Goal: Task Accomplishment & Management: Use online tool/utility

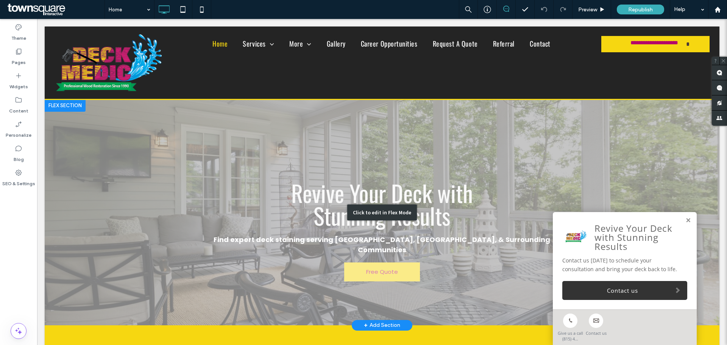
click at [329, 192] on div "Click to edit in Flex Mode" at bounding box center [382, 213] width 675 height 226
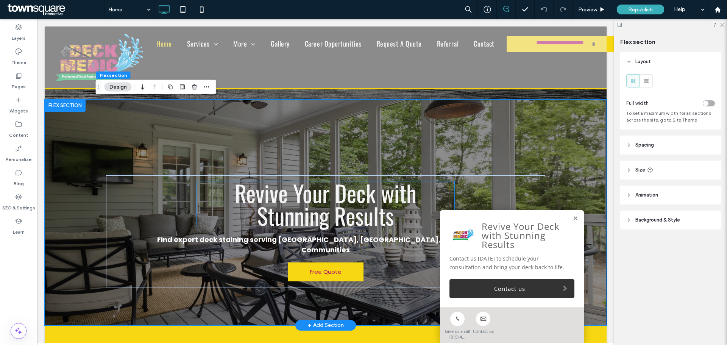
click at [326, 196] on span "Revive Your Deck with Stunning Results" at bounding box center [326, 204] width 182 height 56
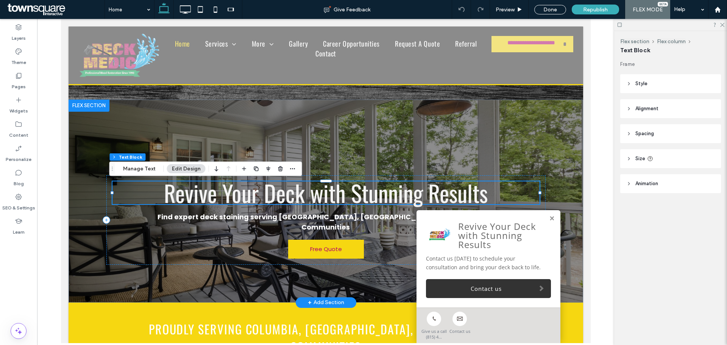
click at [325, 196] on span "Revive Your Deck with Stunning Results" at bounding box center [326, 193] width 324 height 34
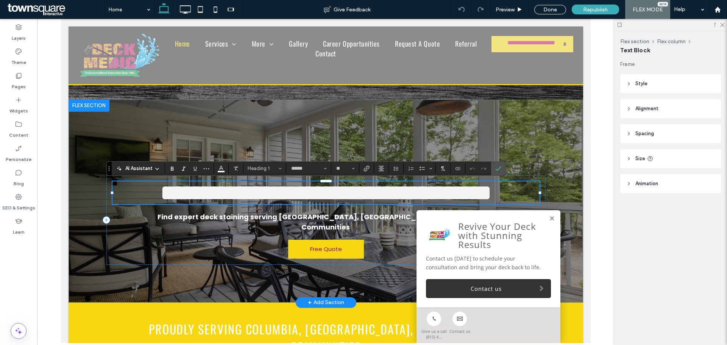
type input "******"
type input "**"
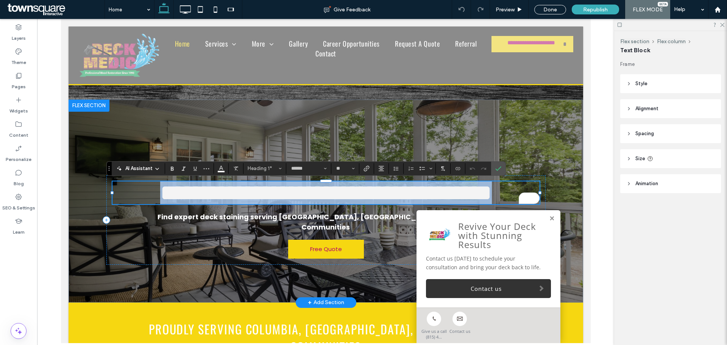
paste div
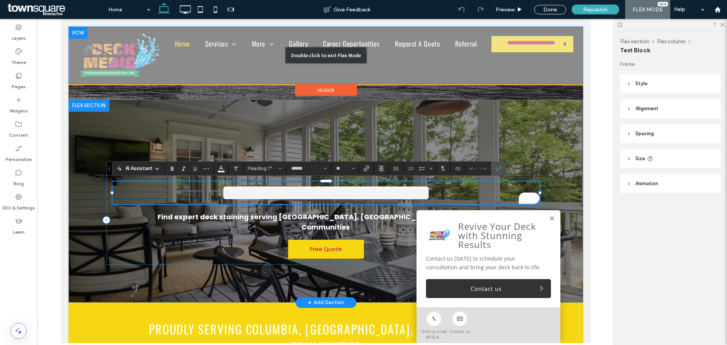
type input "**"
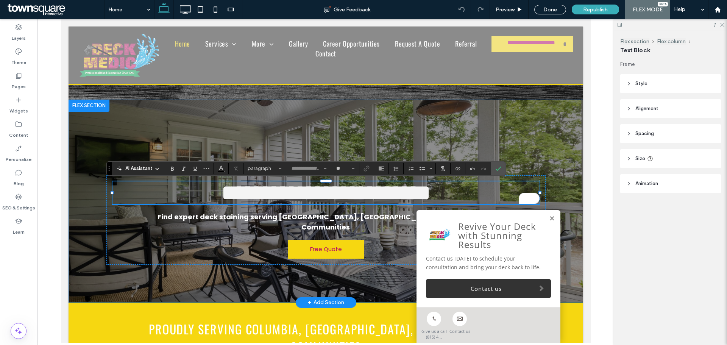
click at [151, 111] on div "**********" at bounding box center [325, 201] width 455 height 203
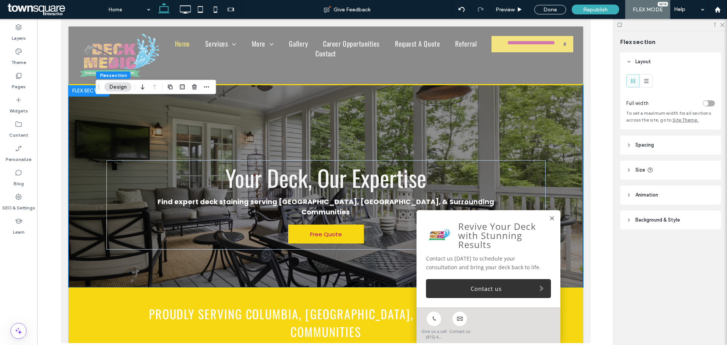
click at [644, 223] on span "Background & Style" at bounding box center [658, 220] width 45 height 8
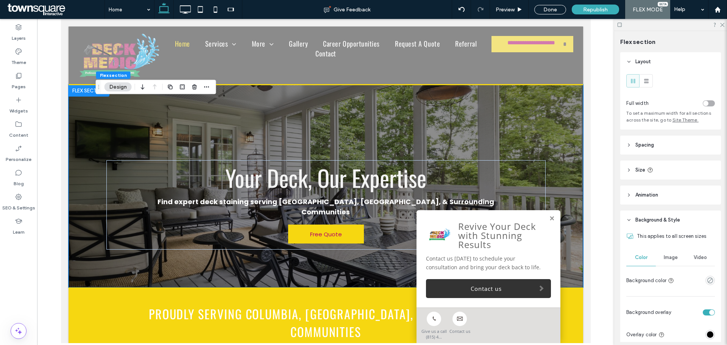
click at [673, 260] on span "Image" at bounding box center [671, 258] width 14 height 6
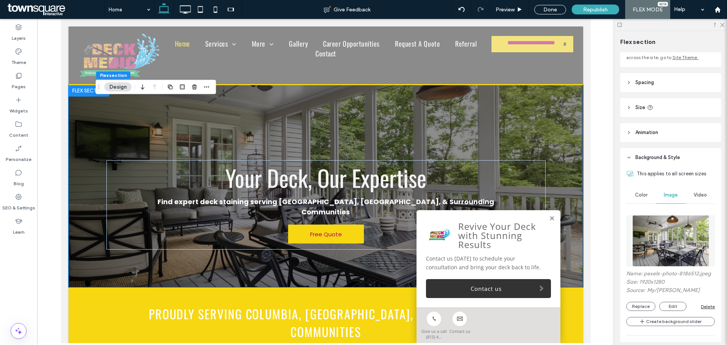
scroll to position [76, 0]
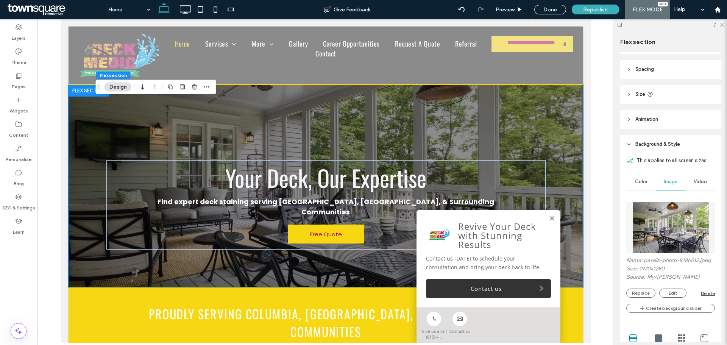
click at [647, 288] on div "Name: pexels-photo-8186512.jpeg Size: 1920x1280 Source: My / Curtis Adams Repla…" at bounding box center [671, 277] width 89 height 41
click at [647, 289] on button "Replace" at bounding box center [641, 293] width 29 height 9
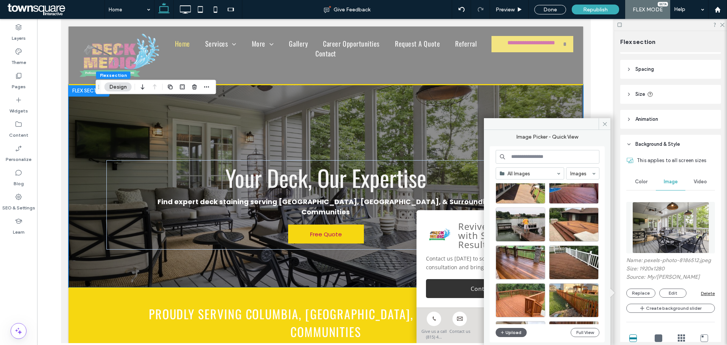
scroll to position [6771, 0]
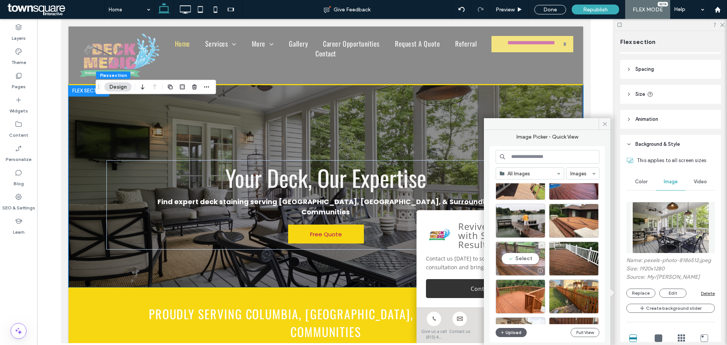
click at [538, 256] on div "Select" at bounding box center [521, 259] width 50 height 34
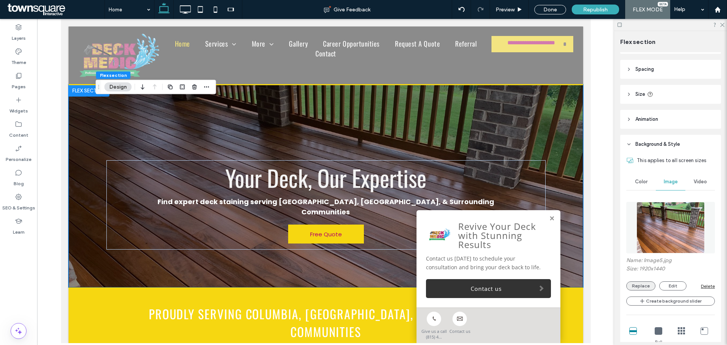
click at [643, 283] on button "Replace" at bounding box center [641, 285] width 29 height 9
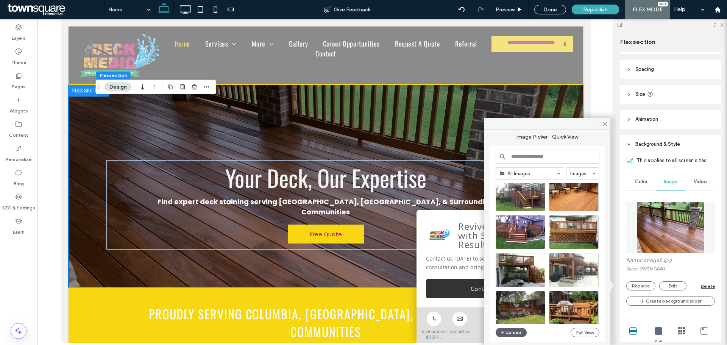
scroll to position [483, 0]
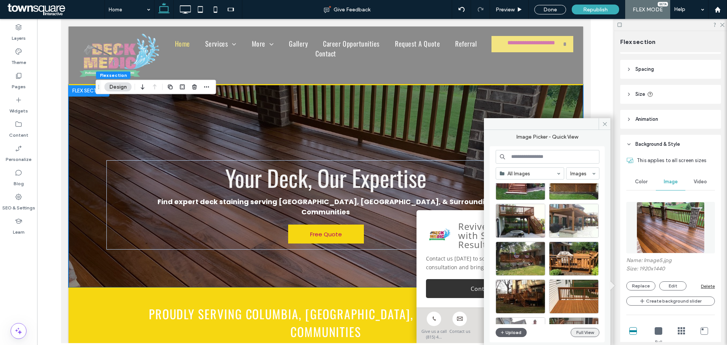
click at [583, 333] on button "Full View" at bounding box center [585, 332] width 29 height 9
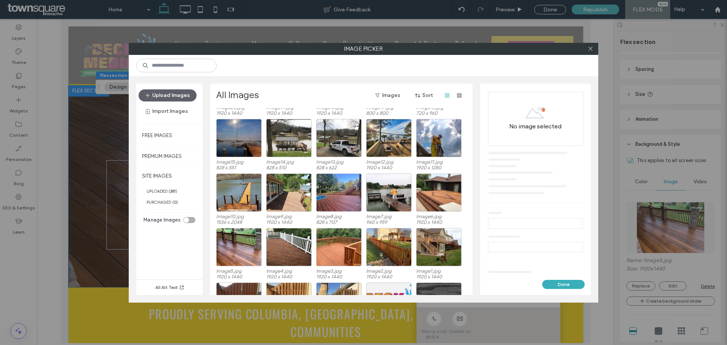
scroll to position [3822, 0]
click at [396, 139] on div "Select" at bounding box center [388, 138] width 45 height 38
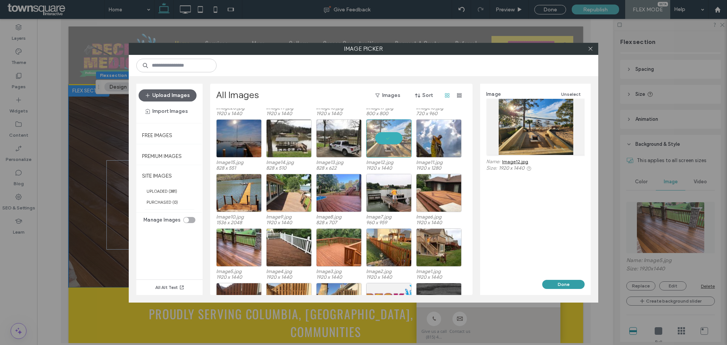
click at [545, 282] on button "Done" at bounding box center [563, 284] width 42 height 9
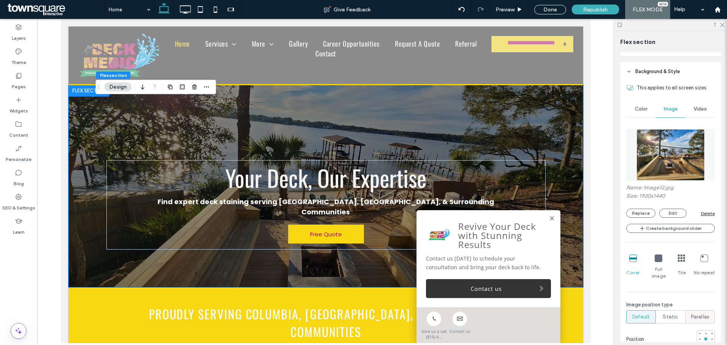
scroll to position [152, 0]
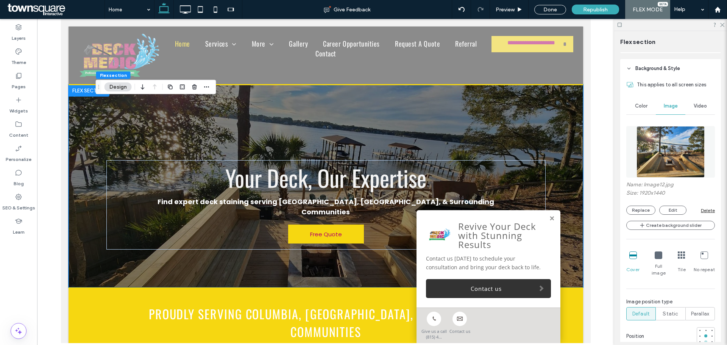
click at [705, 341] on div at bounding box center [706, 342] width 3 height 3
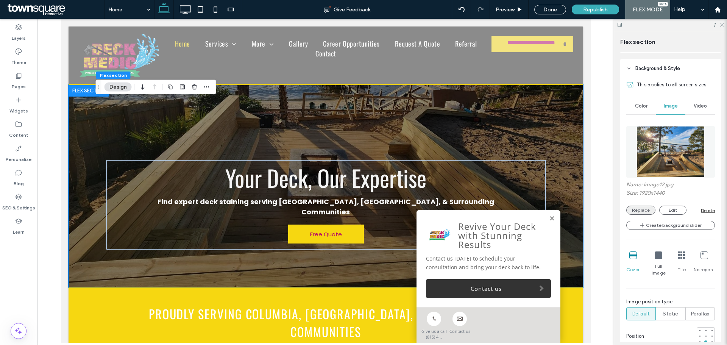
click at [650, 211] on button "Replace" at bounding box center [641, 210] width 29 height 9
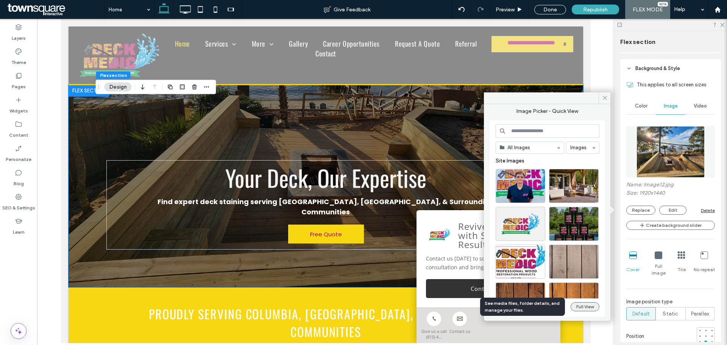
click at [583, 304] on button "Full View" at bounding box center [585, 306] width 29 height 9
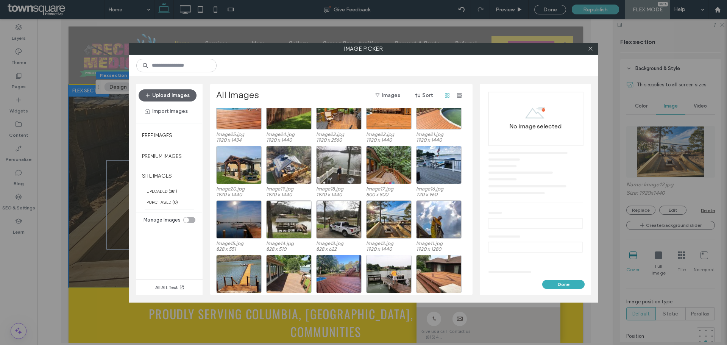
scroll to position [3755, 0]
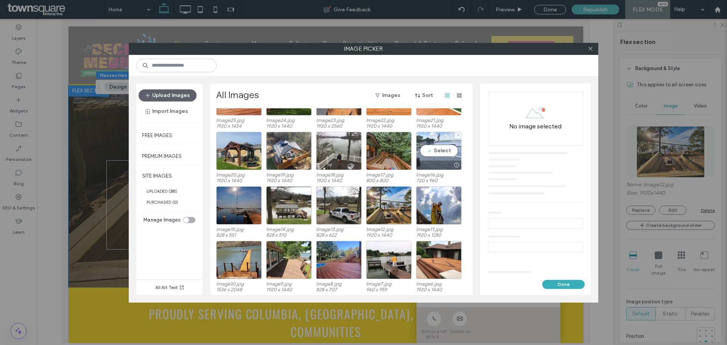
click at [447, 148] on div "Select" at bounding box center [438, 151] width 45 height 38
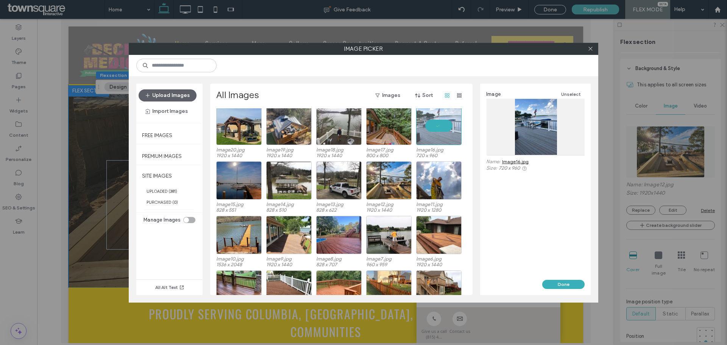
scroll to position [3793, 0]
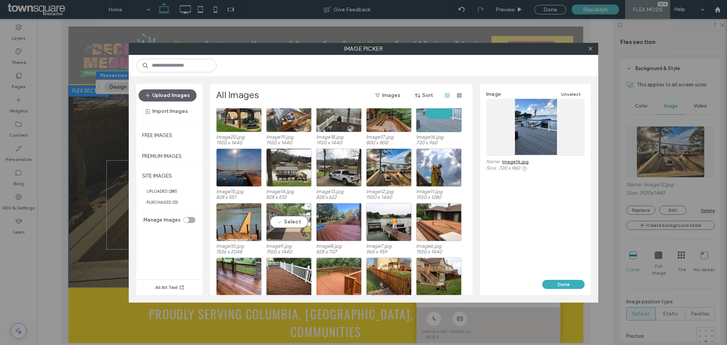
click at [298, 225] on div "Select" at bounding box center [288, 222] width 45 height 38
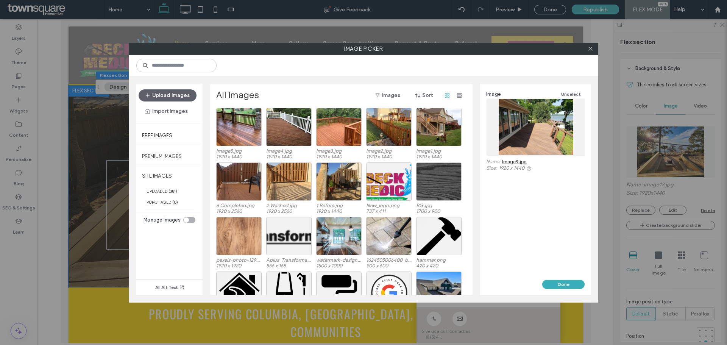
scroll to position [3945, 0]
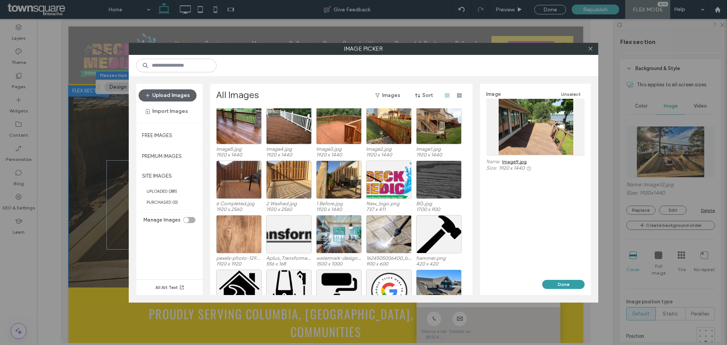
click at [553, 284] on button "Done" at bounding box center [563, 284] width 42 height 9
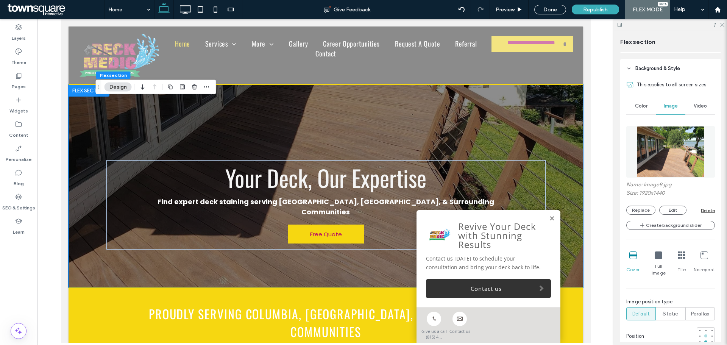
click at [705, 334] on div at bounding box center [706, 335] width 3 height 3
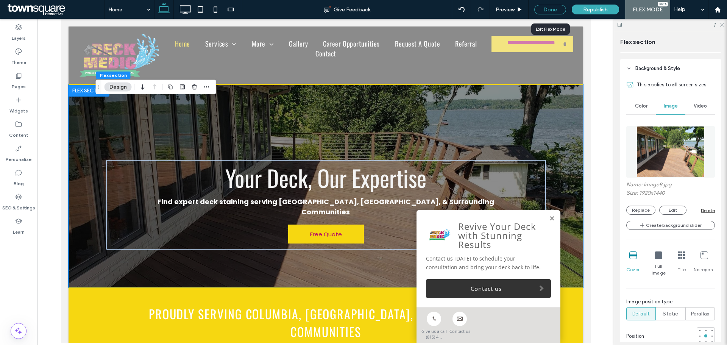
click at [543, 10] on div "Done" at bounding box center [550, 9] width 32 height 9
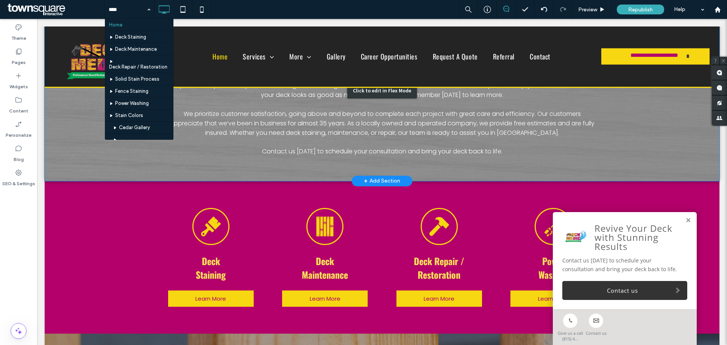
scroll to position [379, 0]
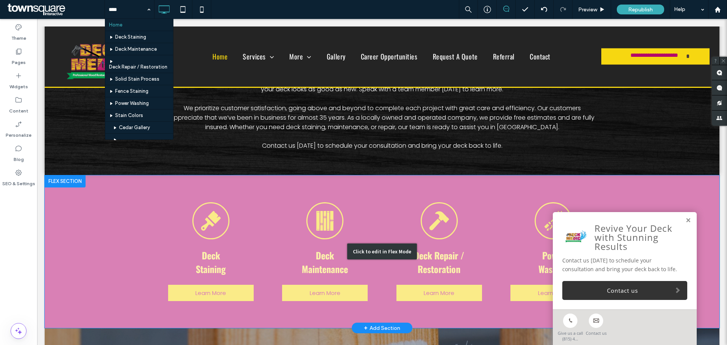
click at [367, 175] on div "Click to edit in Flex Mode" at bounding box center [382, 251] width 675 height 153
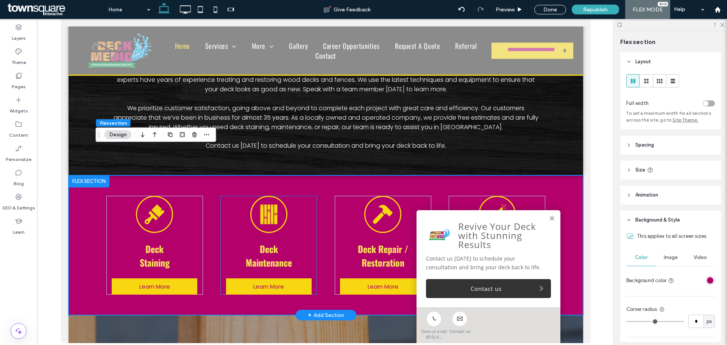
click at [306, 196] on div "Deck Maintenance Learn More" at bounding box center [268, 245] width 97 height 99
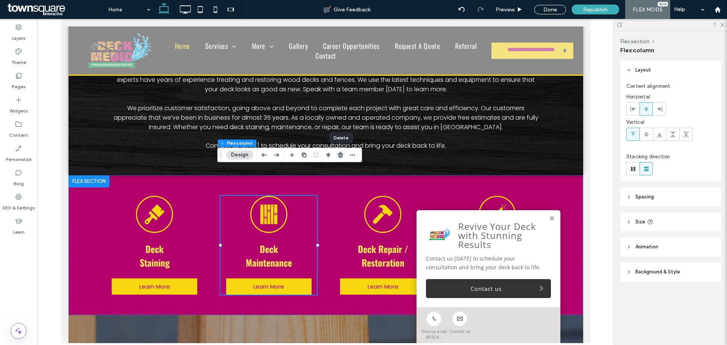
click at [339, 156] on use "button" at bounding box center [340, 155] width 5 height 5
click at [339, 175] on div "Deck Staining Learn More Deck Maintenance Learn More Deck Repair / Restoration …" at bounding box center [325, 245] width 455 height 140
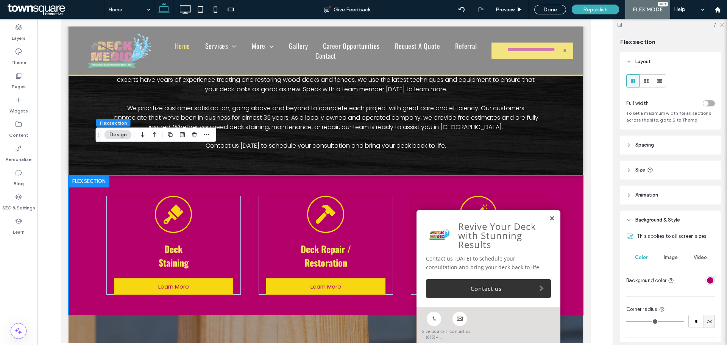
click at [549, 216] on link at bounding box center [552, 219] width 6 height 6
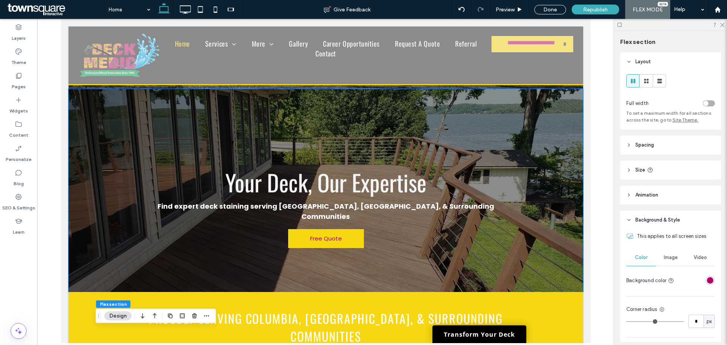
scroll to position [0, 0]
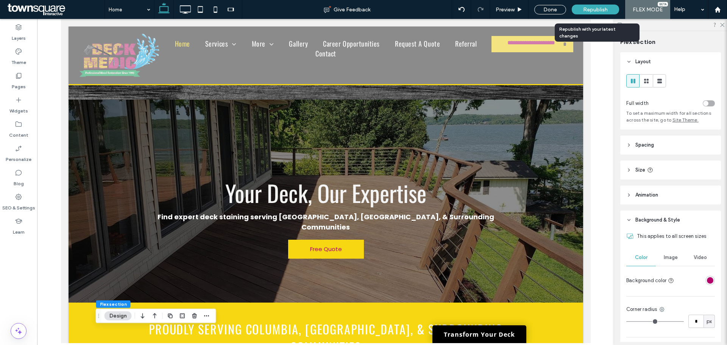
click at [586, 6] on span "Republish" at bounding box center [595, 9] width 25 height 6
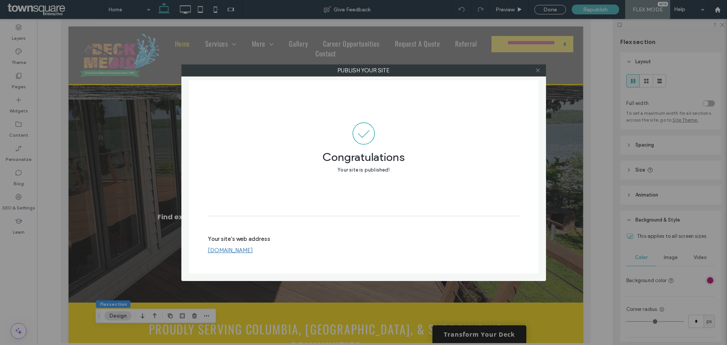
click at [536, 70] on icon at bounding box center [538, 70] width 6 height 6
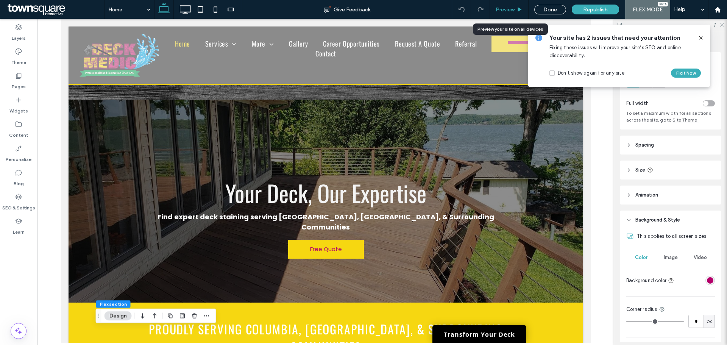
click at [507, 13] on span "Preview" at bounding box center [505, 9] width 19 height 6
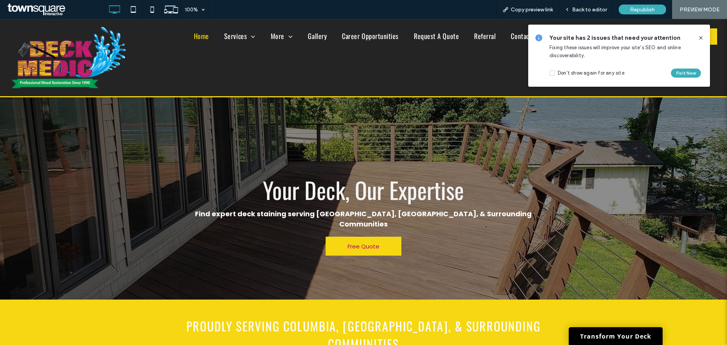
click at [701, 39] on icon at bounding box center [701, 38] width 6 height 6
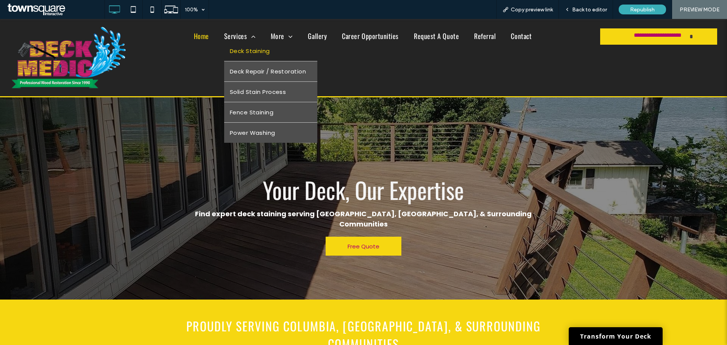
click at [236, 48] on span "Deck Staining" at bounding box center [250, 51] width 40 height 9
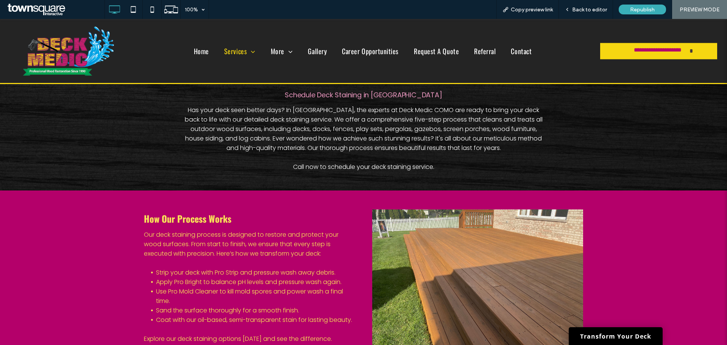
scroll to position [83, 0]
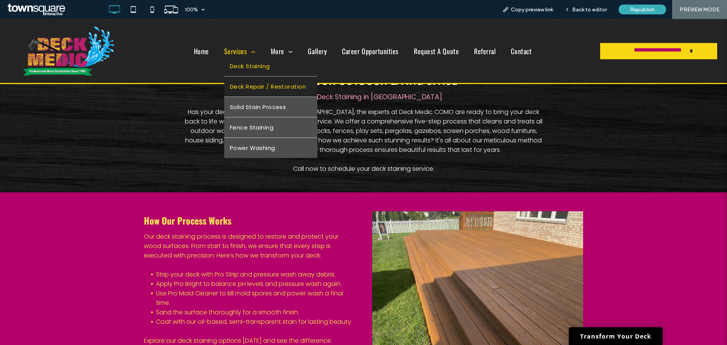
click at [237, 79] on link "Deck Repair / Restoration" at bounding box center [270, 87] width 93 height 20
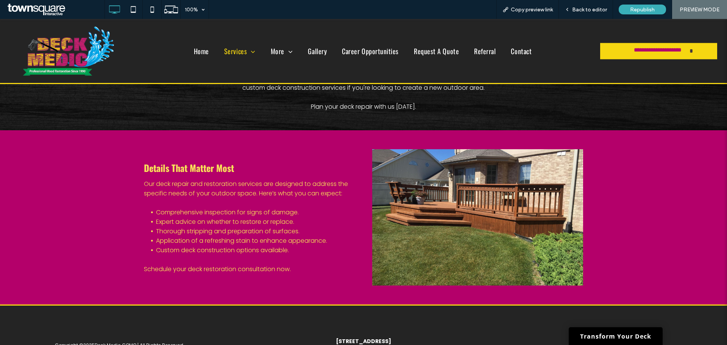
scroll to position [189, 0]
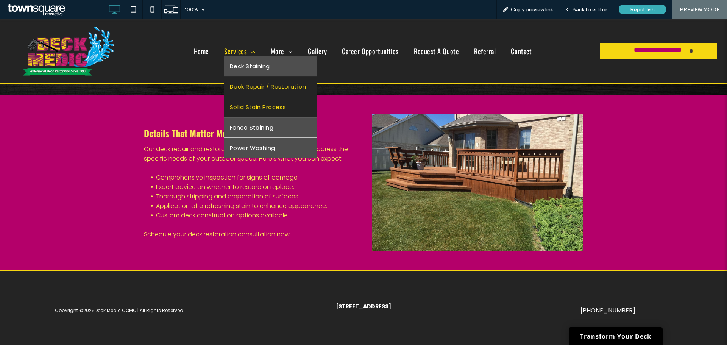
click at [236, 101] on link "Solid Stain Process" at bounding box center [270, 107] width 93 height 20
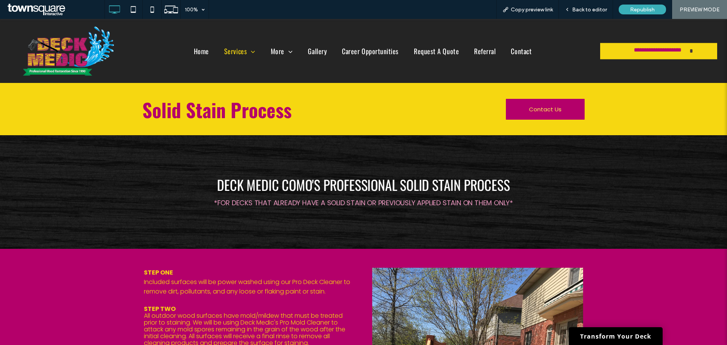
scroll to position [227, 0]
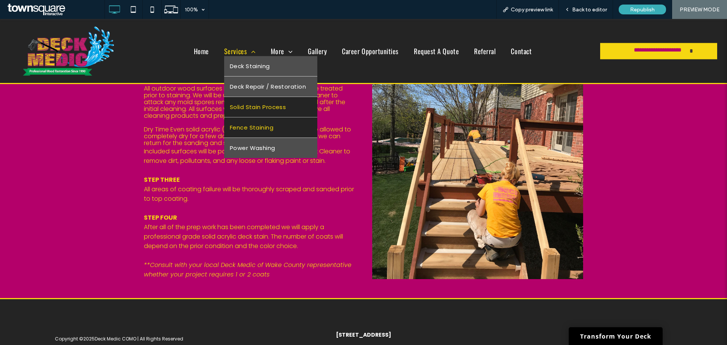
click at [238, 119] on link "Fence Staining" at bounding box center [270, 127] width 93 height 20
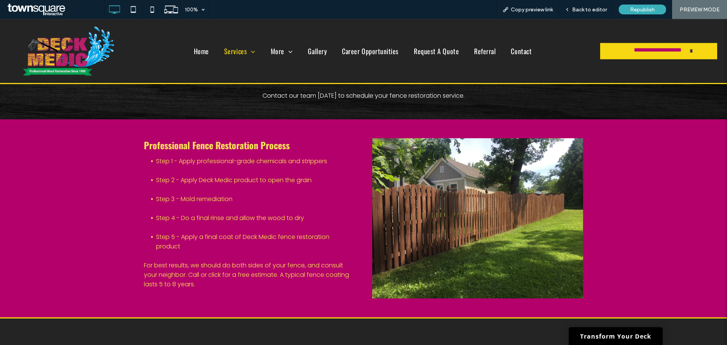
scroll to position [189, 0]
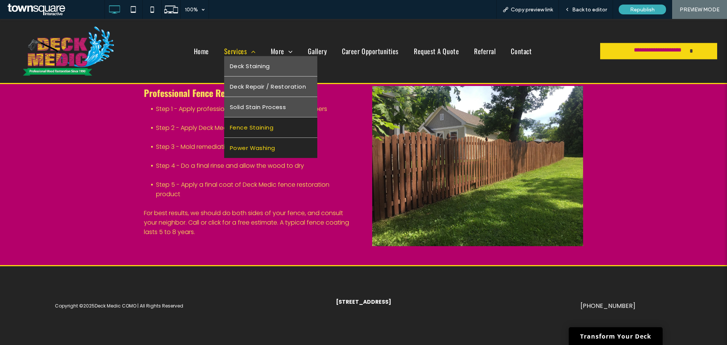
click at [231, 147] on span "Power Washing" at bounding box center [252, 148] width 45 height 9
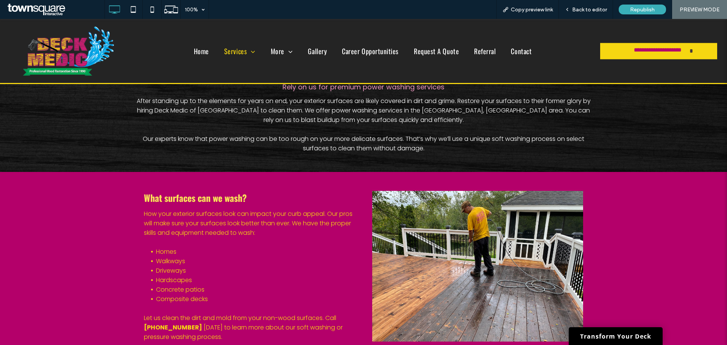
scroll to position [114, 0]
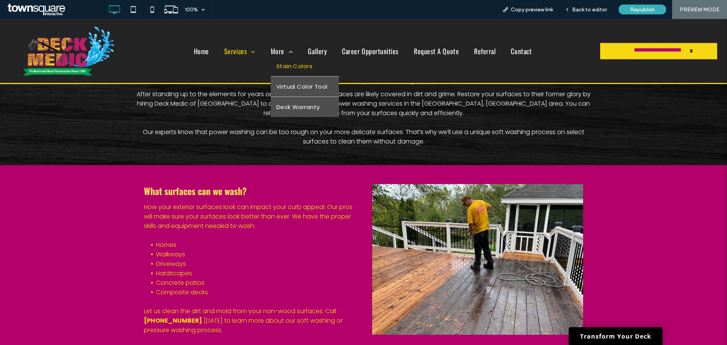
click at [280, 67] on span "Stain Colors" at bounding box center [295, 66] width 36 height 9
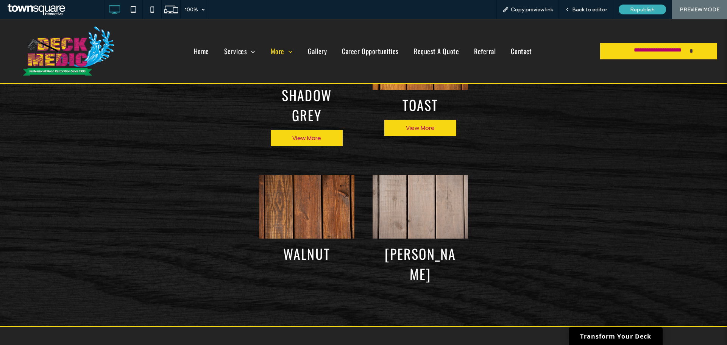
scroll to position [906, 0]
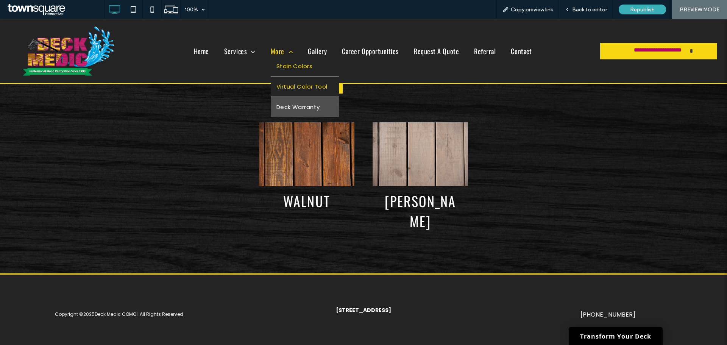
click at [279, 88] on span "Virtual Color Tool" at bounding box center [302, 86] width 51 height 9
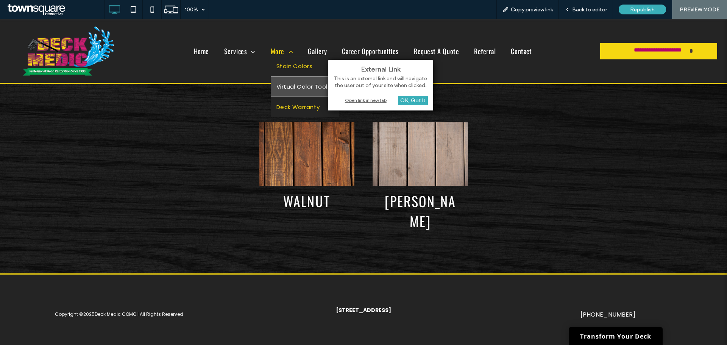
click at [295, 110] on span "Deck Warranty" at bounding box center [299, 107] width 44 height 9
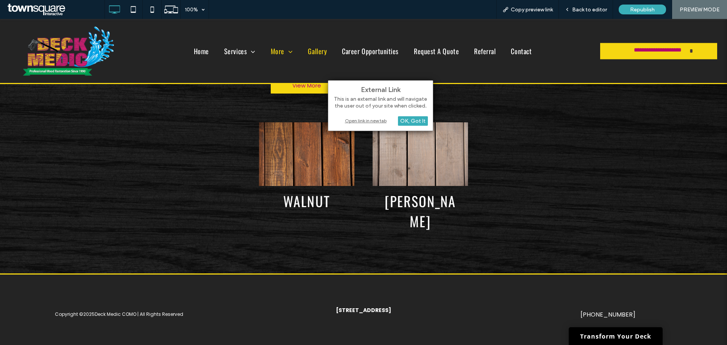
click at [319, 52] on span "Gallery" at bounding box center [317, 51] width 19 height 10
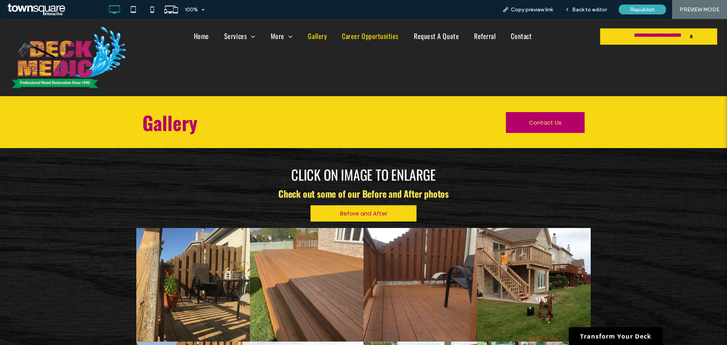
click at [369, 40] on span "Career Opportunities" at bounding box center [370, 36] width 57 height 10
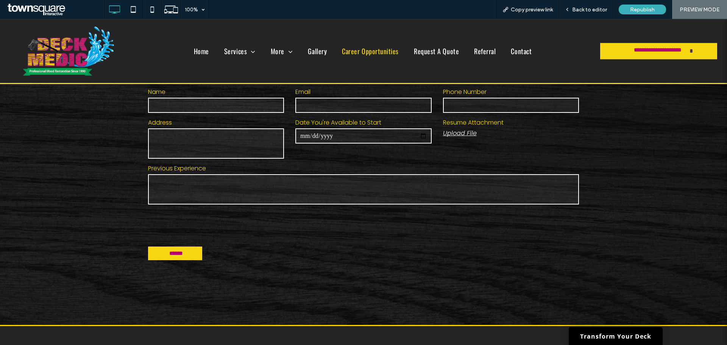
scroll to position [227, 0]
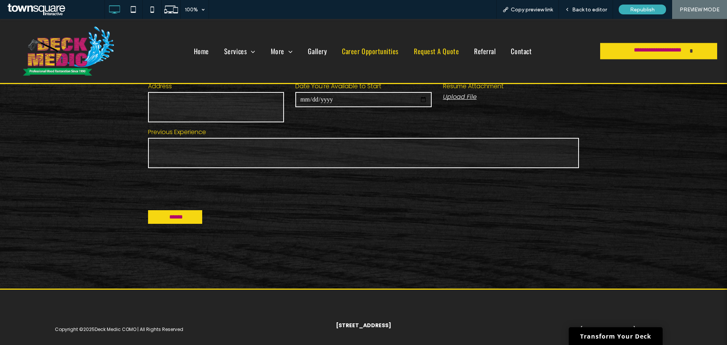
click at [420, 50] on span "Request A Quote" at bounding box center [436, 51] width 45 height 10
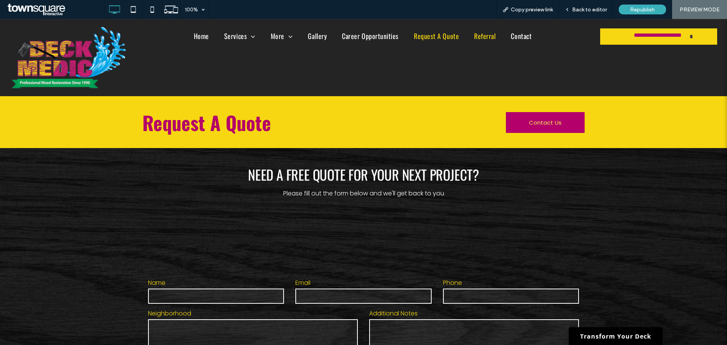
click at [478, 40] on span "Referral" at bounding box center [485, 36] width 22 height 10
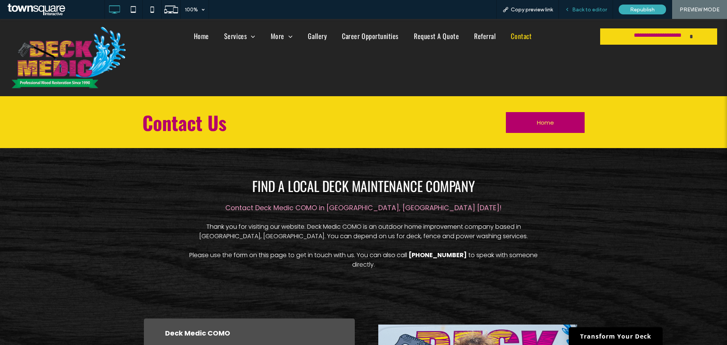
click at [577, 13] on div "Back to editor" at bounding box center [586, 9] width 54 height 19
click at [583, 9] on span "Back to editor" at bounding box center [589, 9] width 35 height 6
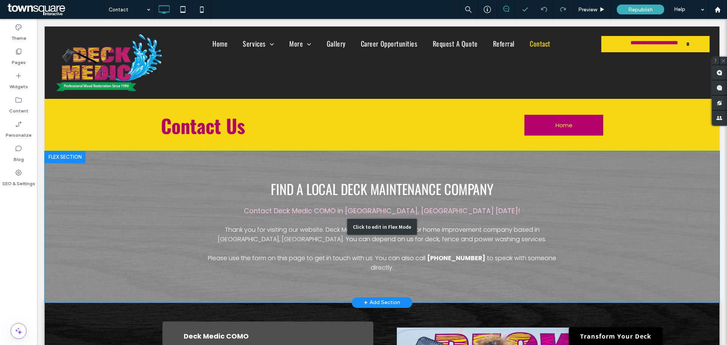
click at [525, 258] on div "Click to edit in Flex Mode" at bounding box center [382, 227] width 675 height 152
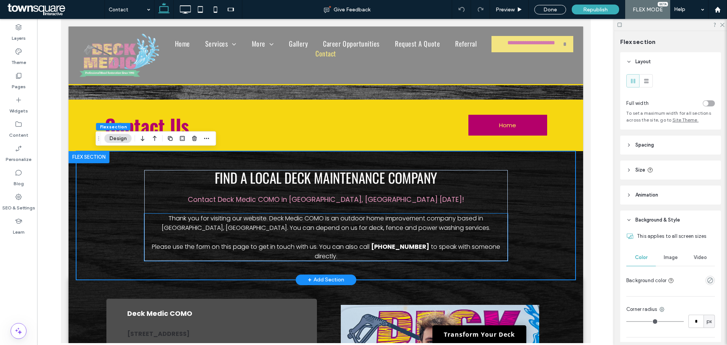
click at [441, 246] on span "to speak with someone directly." at bounding box center [407, 251] width 186 height 18
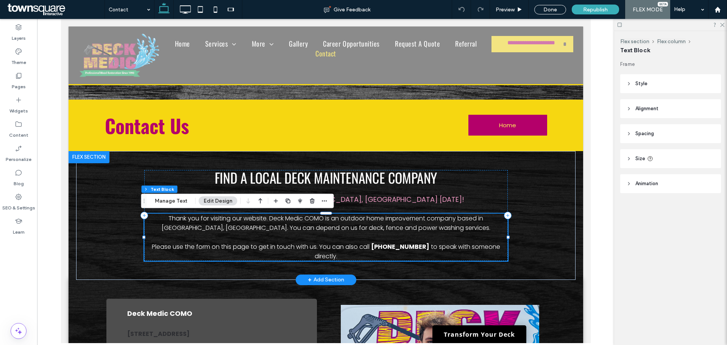
click at [440, 249] on span "to speak with someone directly." at bounding box center [407, 251] width 186 height 18
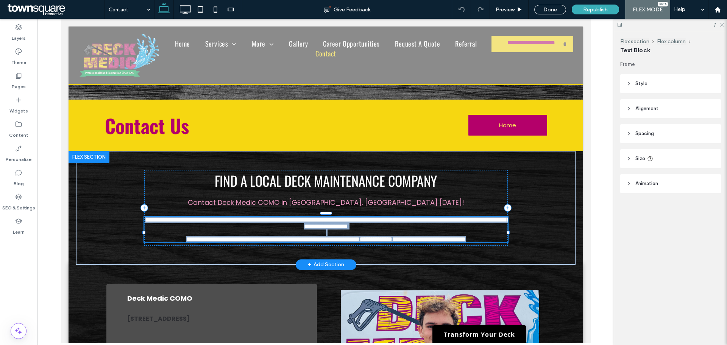
type input "*******"
type input "**"
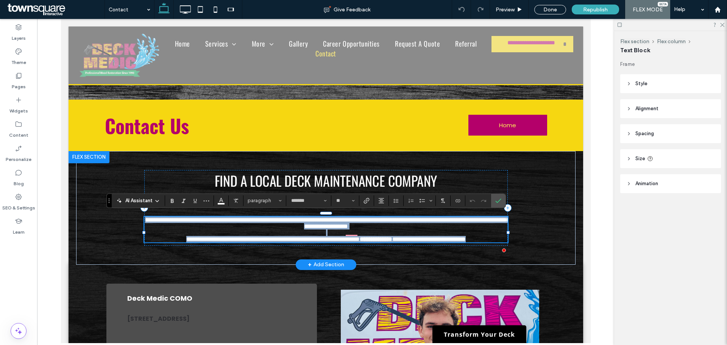
click at [408, 242] on span "**********" at bounding box center [428, 239] width 73 height 6
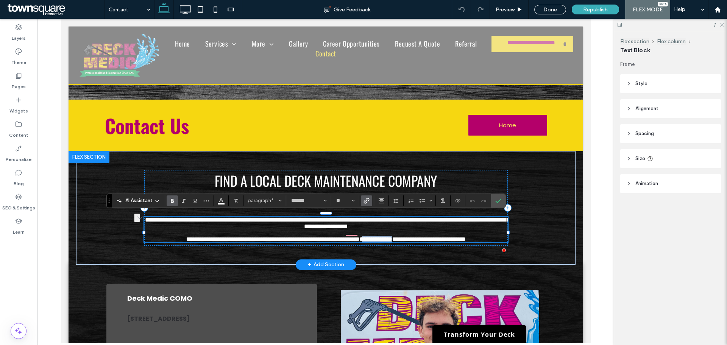
drag, startPoint x: 408, startPoint y: 245, endPoint x: 367, endPoint y: 243, distance: 41.4
click at [367, 242] on p "**********" at bounding box center [326, 239] width 364 height 6
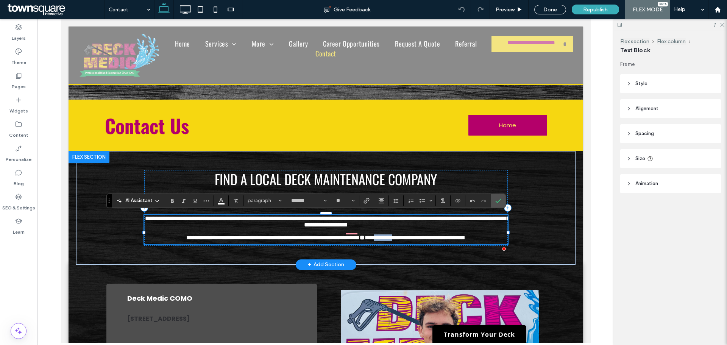
click at [406, 244] on p "**********" at bounding box center [326, 238] width 364 height 9
drag, startPoint x: 172, startPoint y: 202, endPoint x: 128, endPoint y: 190, distance: 45.5
click at [172, 202] on icon "Bold" at bounding box center [172, 201] width 6 height 6
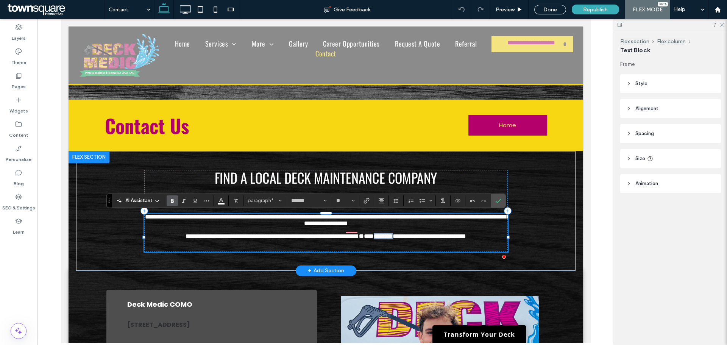
click at [364, 239] on strong "**" at bounding box center [361, 236] width 5 height 6
drag, startPoint x: 381, startPoint y: 246, endPoint x: 391, endPoint y: 244, distance: 9.3
click at [391, 244] on p "**********" at bounding box center [326, 242] width 364 height 19
click at [173, 200] on icon "Bold" at bounding box center [172, 201] width 6 height 6
drag, startPoint x: 375, startPoint y: 247, endPoint x: 419, endPoint y: 247, distance: 43.9
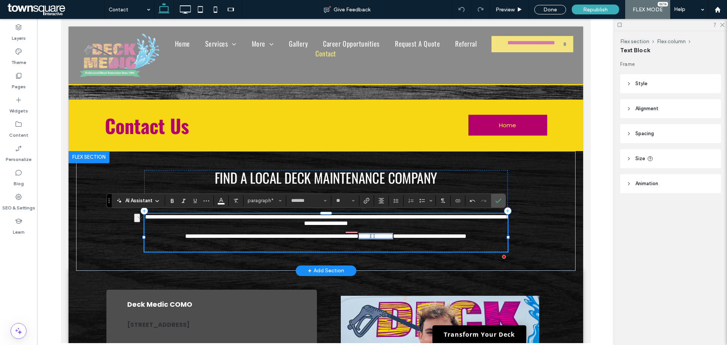
click at [419, 247] on p "**********" at bounding box center [326, 242] width 364 height 19
click at [456, 203] on icon "Connect To Data" at bounding box center [458, 201] width 6 height 6
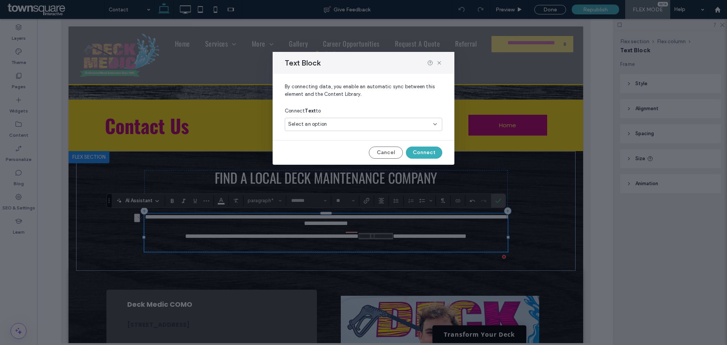
click at [353, 123] on div "Select an option" at bounding box center [359, 124] width 142 height 8
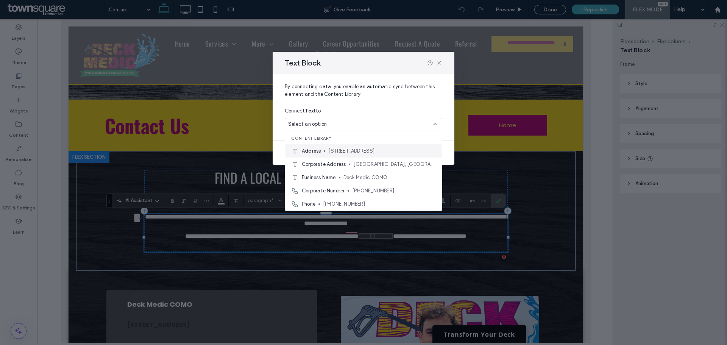
scroll to position [27, 0]
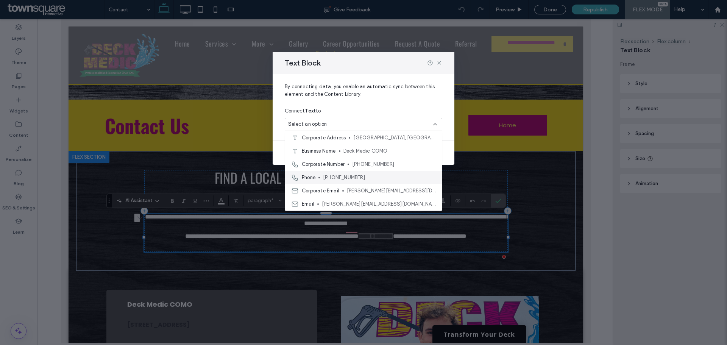
click at [412, 175] on span "573-419-3325" at bounding box center [379, 178] width 113 height 8
click at [290, 177] on div "Phone 573-419-3325" at bounding box center [363, 177] width 157 height 13
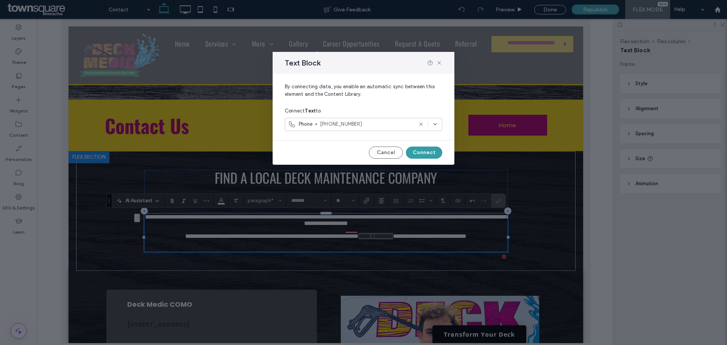
click at [423, 152] on button "Connect" at bounding box center [424, 153] width 36 height 12
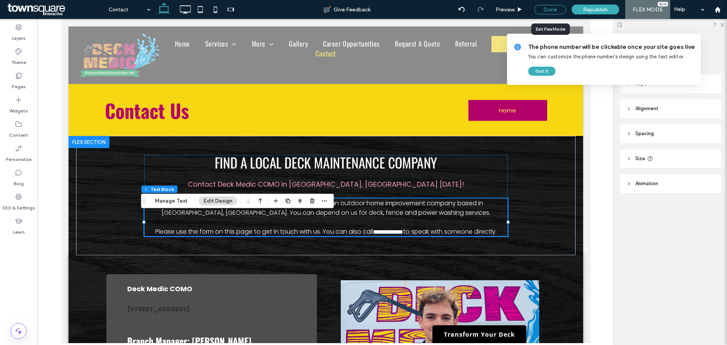
click at [549, 10] on div "Done" at bounding box center [550, 9] width 32 height 9
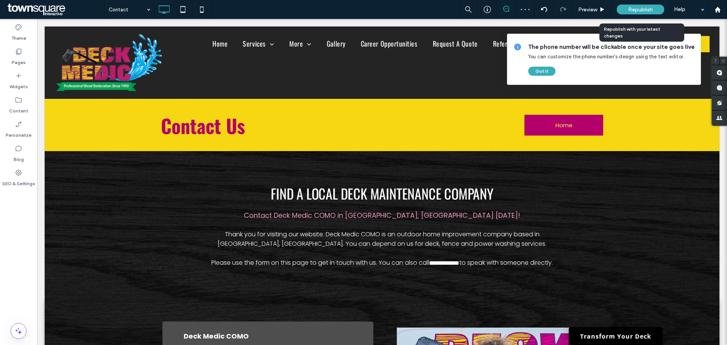
click at [645, 9] on span "Republish" at bounding box center [640, 9] width 25 height 6
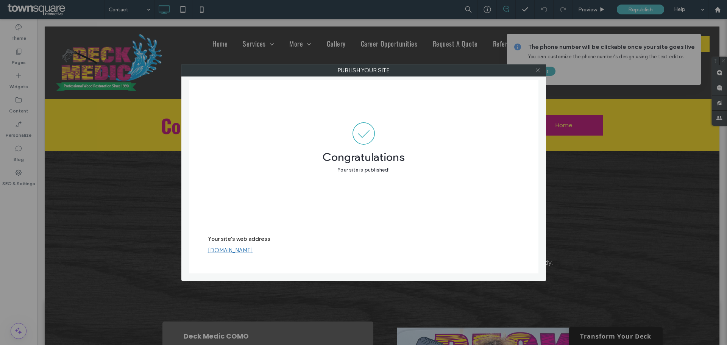
click at [538, 69] on icon at bounding box center [538, 70] width 6 height 6
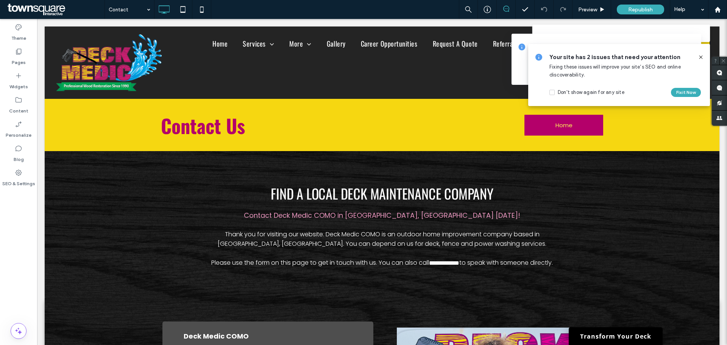
click at [27, 4] on span at bounding box center [55, 9] width 99 height 15
